Goal: Information Seeking & Learning: Find contact information

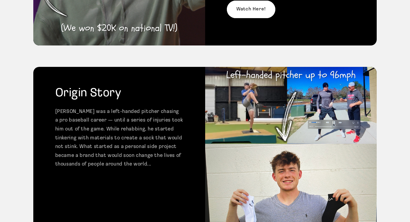
scroll to position [176, 0]
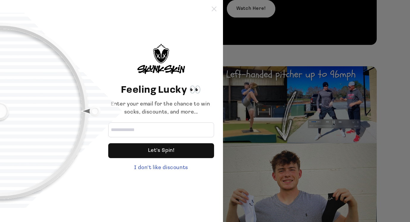
click at [213, 10] on icon at bounding box center [214, 9] width 5 height 5
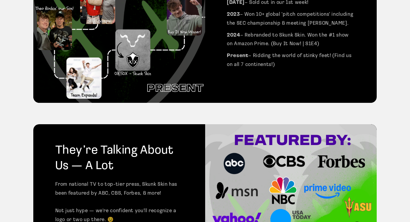
scroll to position [515, 0]
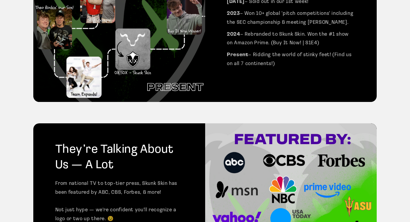
click at [77, 67] on img at bounding box center [119, 11] width 172 height 181
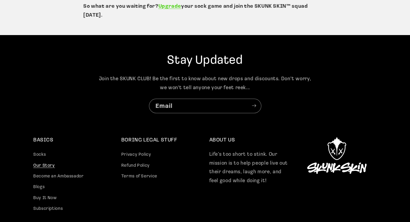
scroll to position [1474, 0]
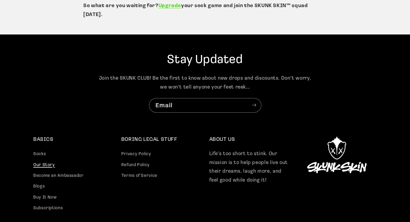
click at [43, 160] on link "Our Story" at bounding box center [44, 165] width 22 height 11
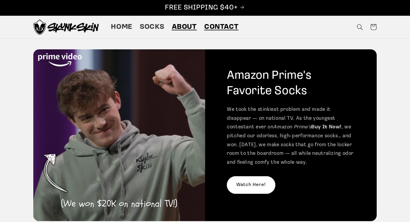
click at [221, 30] on span "Contact" at bounding box center [221, 27] width 34 height 9
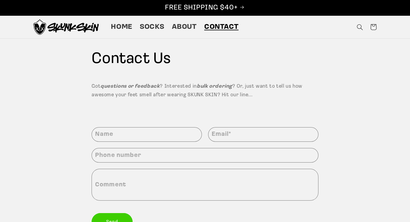
click at [68, 31] on img at bounding box center [65, 26] width 65 height 15
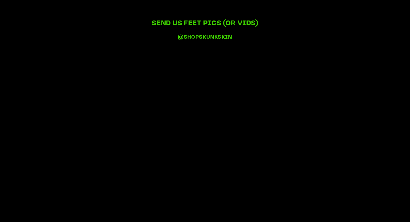
scroll to position [1223, 0]
